Goal: Book appointment/travel/reservation

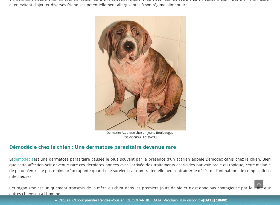
scroll to position [462, 0]
click at [34, 156] on p "La démodécie est une dermatose parasitaire causée le plus souvent par la présen…" at bounding box center [140, 167] width 262 height 23
click at [27, 156] on link "démodécie" at bounding box center [23, 158] width 20 height 5
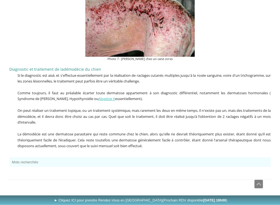
scroll to position [1097, 0]
click at [7, 174] on link "► Cliquez ICI pour prendre Rendez-Vous en Ligne (Prochain RDV disponible [DATE]…" at bounding box center [141, 200] width 283 height 10
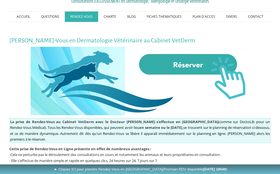
scroll to position [26, 0]
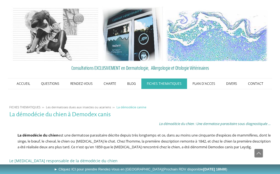
scroll to position [1128, 0]
